Goal: Task Accomplishment & Management: Use online tool/utility

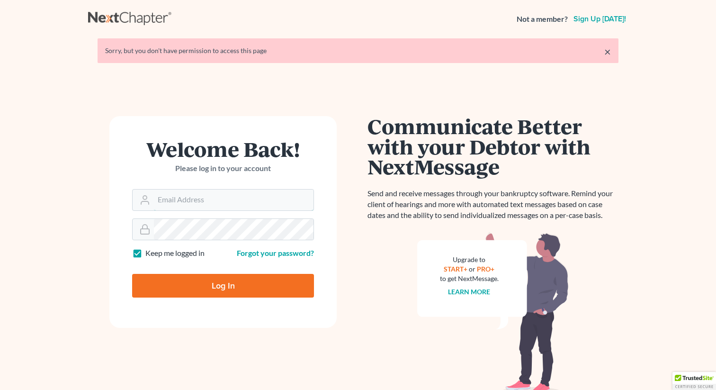
type input "[PERSON_NAME][EMAIL_ADDRESS][DOMAIN_NAME]"
click at [196, 286] on input "Log In" at bounding box center [223, 286] width 182 height 24
type input "Thinking..."
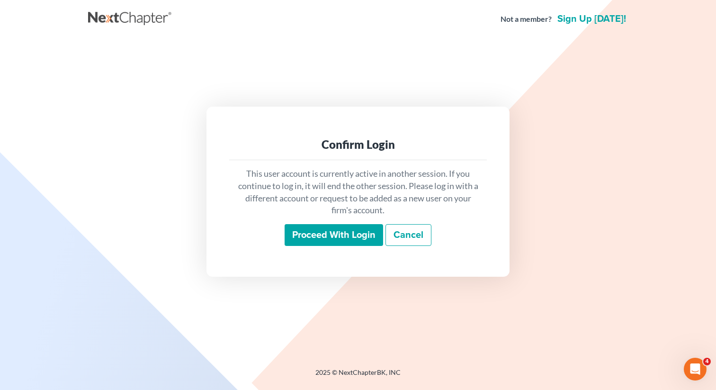
click at [327, 236] on input "Proceed with login" at bounding box center [334, 235] width 98 height 22
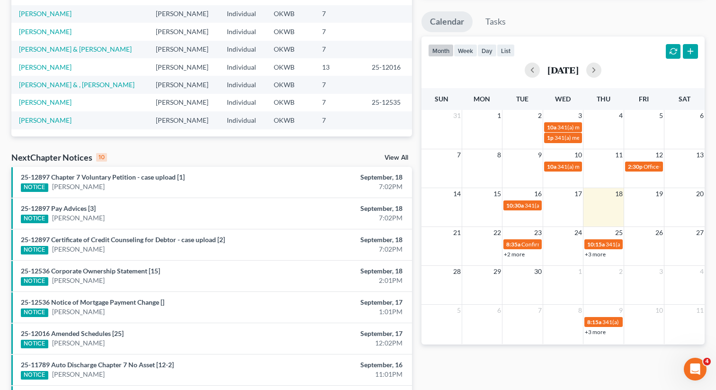
scroll to position [160, 0]
